Goal: Find specific page/section: Find specific page/section

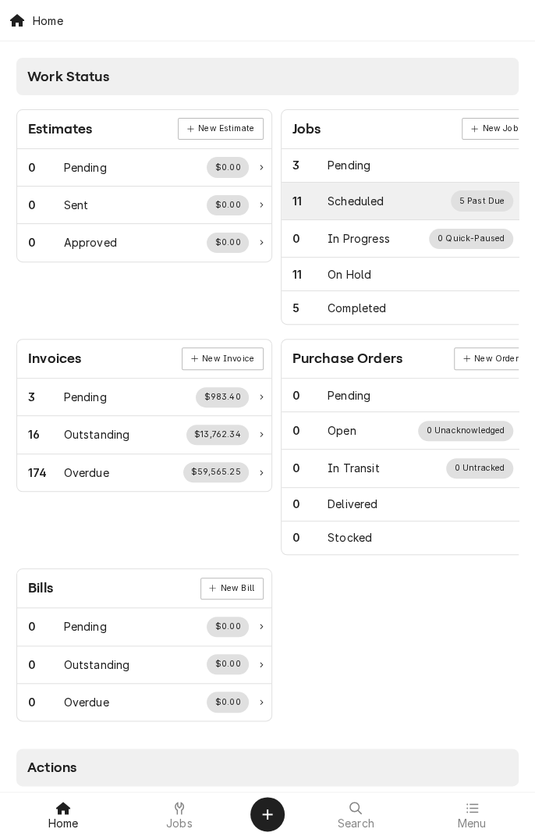
click at [375, 193] on div "Scheduled" at bounding box center [356, 201] width 56 height 16
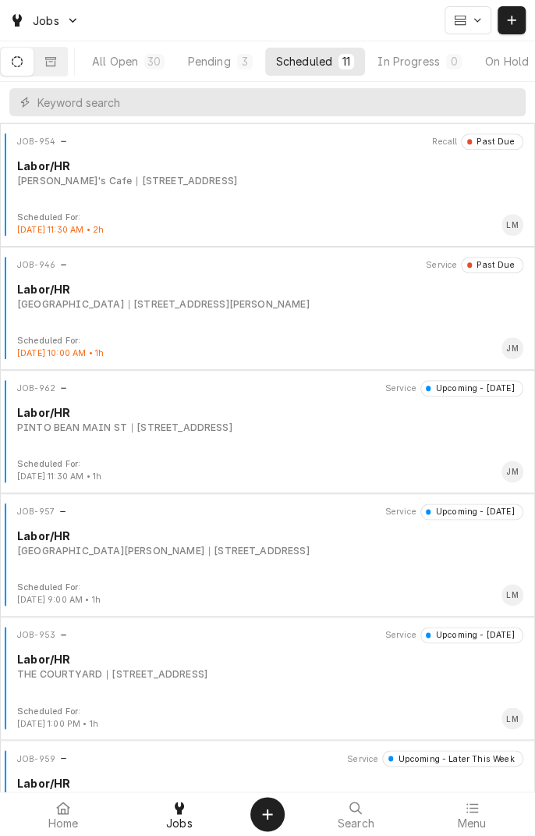
scroll to position [378, 0]
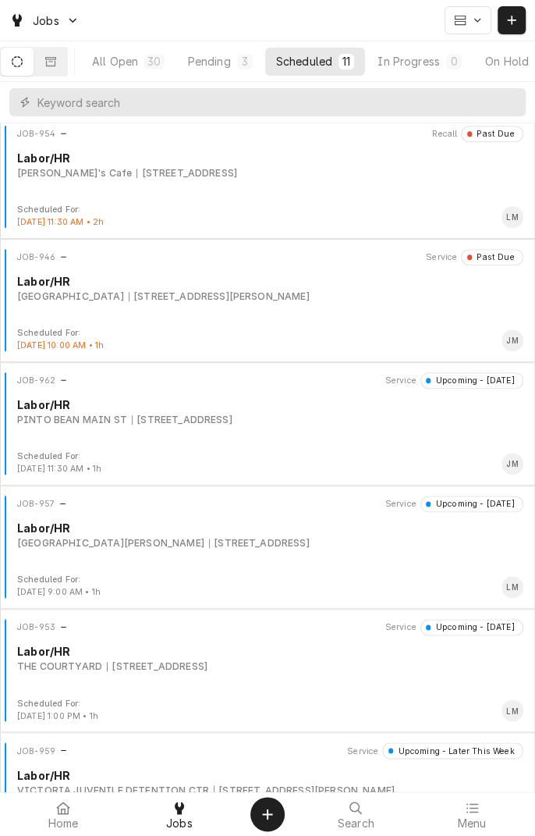
click at [362, 418] on div "PINTO BEAN MAIN ST 1604 Houston Hwy, Victoria, TX 77901" at bounding box center [270, 420] width 507 height 14
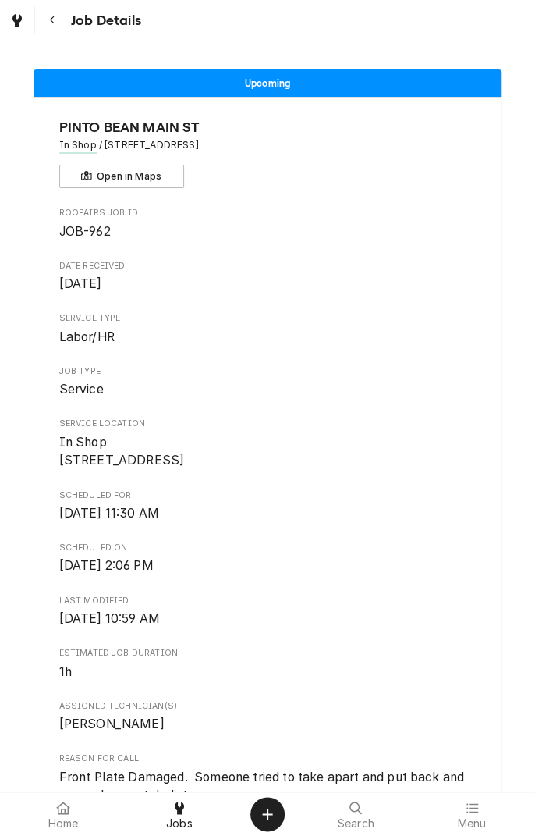
click at [22, 8] on link "Dynamic Content Wrapper" at bounding box center [17, 20] width 28 height 28
